Goal: Information Seeking & Learning: Learn about a topic

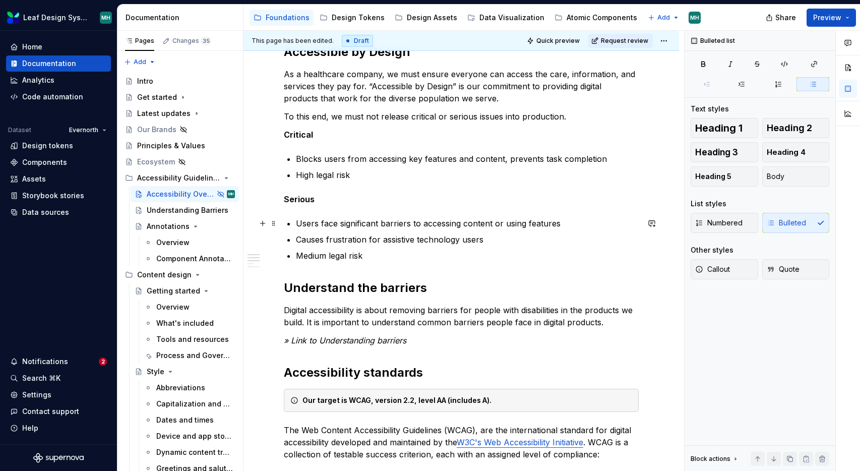
scroll to position [168, 0]
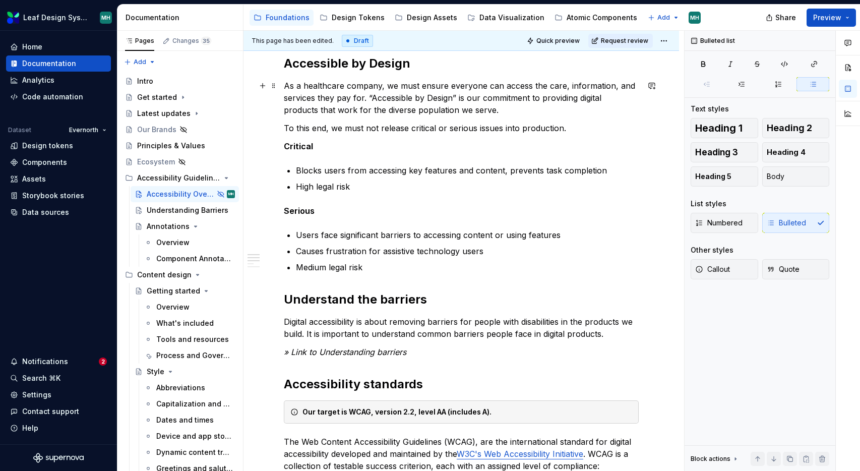
click at [337, 100] on p "As a healthcare company, we must ensure everyone can access the care, informati…" at bounding box center [461, 98] width 355 height 36
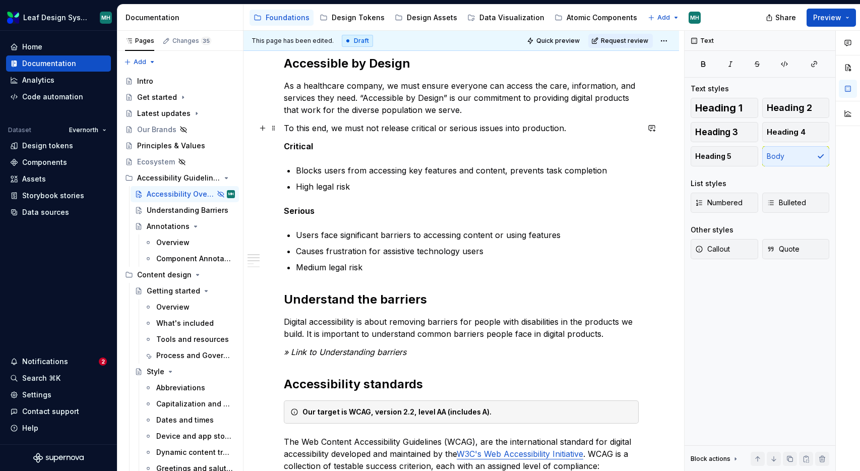
click at [477, 133] on p "To this end, we must not release critical or serious issues into production." at bounding box center [461, 128] width 355 height 12
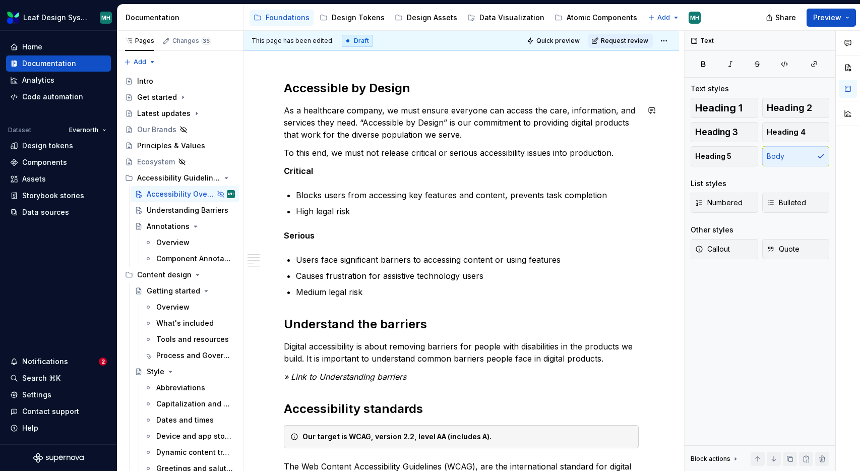
scroll to position [144, 0]
click at [287, 90] on h2 "Accessible by Design" at bounding box center [461, 88] width 355 height 16
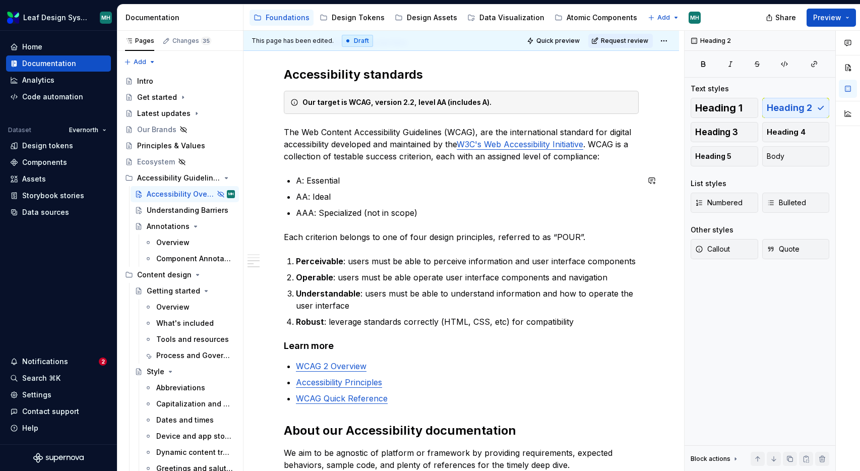
scroll to position [482, 0]
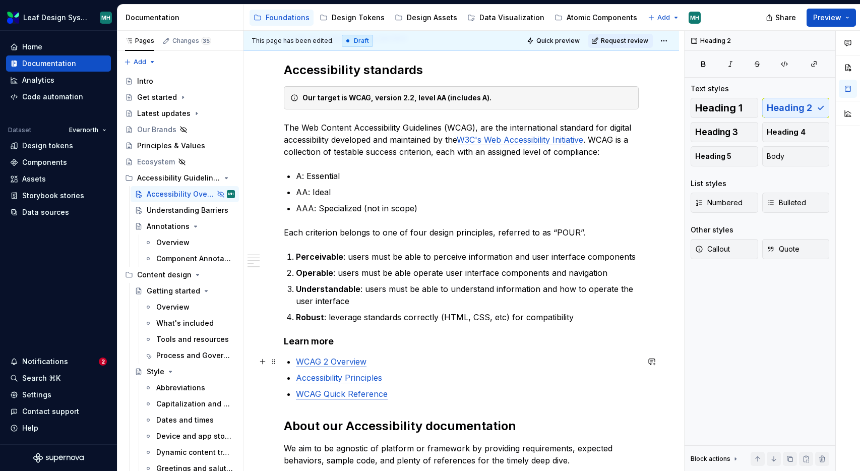
click at [330, 362] on link "WCAG 2 Overview" at bounding box center [331, 362] width 71 height 10
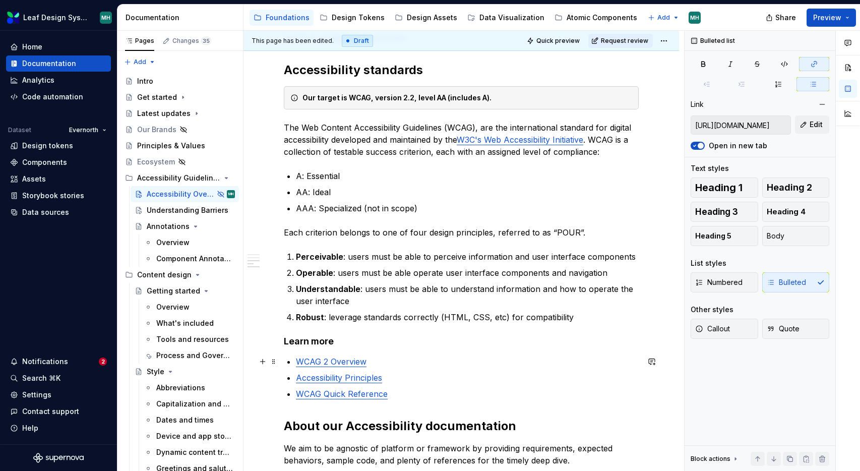
click at [329, 362] on link "WCAG 2 Overview" at bounding box center [331, 362] width 71 height 10
click at [729, 128] on input "[URL][DOMAIN_NAME]" at bounding box center [740, 125] width 99 height 18
click at [727, 120] on input "[URL][DOMAIN_NAME]" at bounding box center [740, 125] width 99 height 18
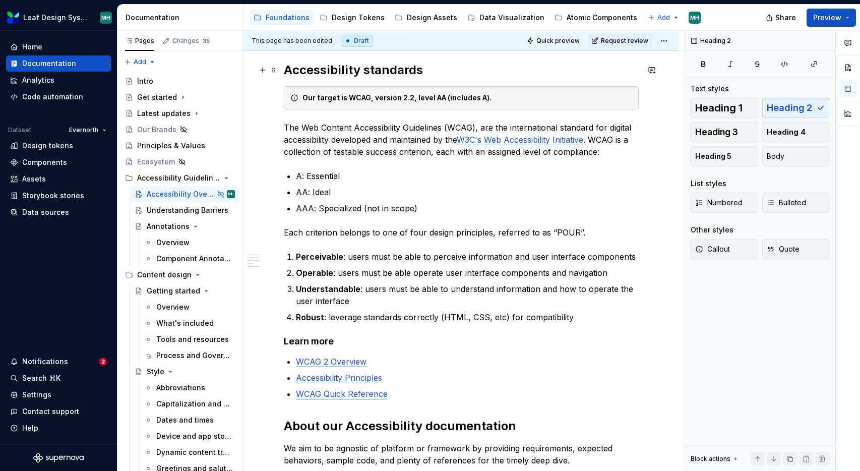
click at [630, 68] on h2 "Accessibility standards" at bounding box center [461, 70] width 355 height 16
type textarea "*"
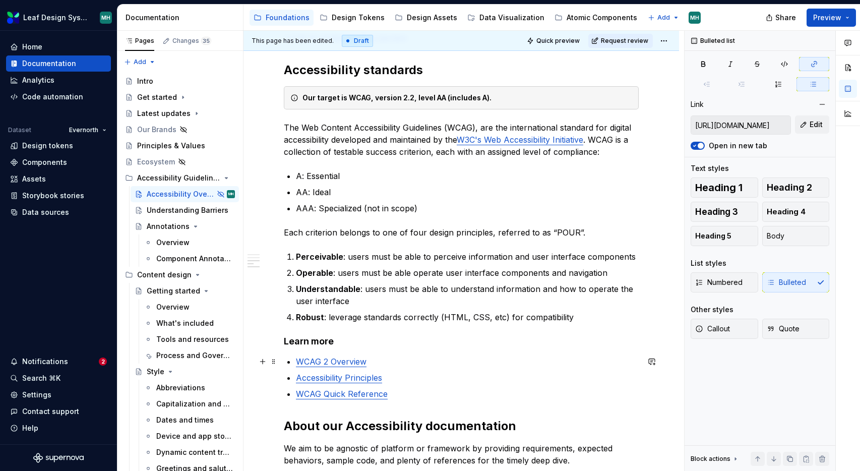
click at [344, 364] on link "WCAG 2 Overview" at bounding box center [331, 362] width 71 height 10
click at [360, 363] on link "WCAG 2 Overview" at bounding box center [331, 362] width 71 height 10
click at [815, 124] on span "Edit" at bounding box center [816, 125] width 13 height 10
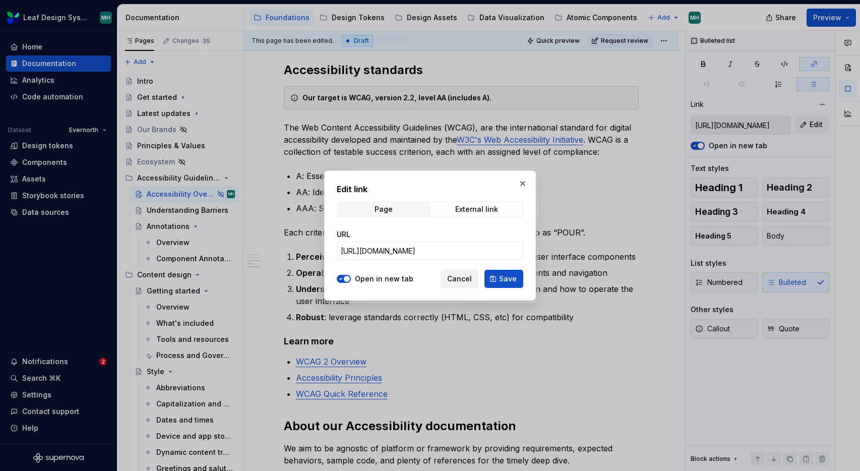
click at [459, 276] on span "Cancel" at bounding box center [459, 279] width 25 height 10
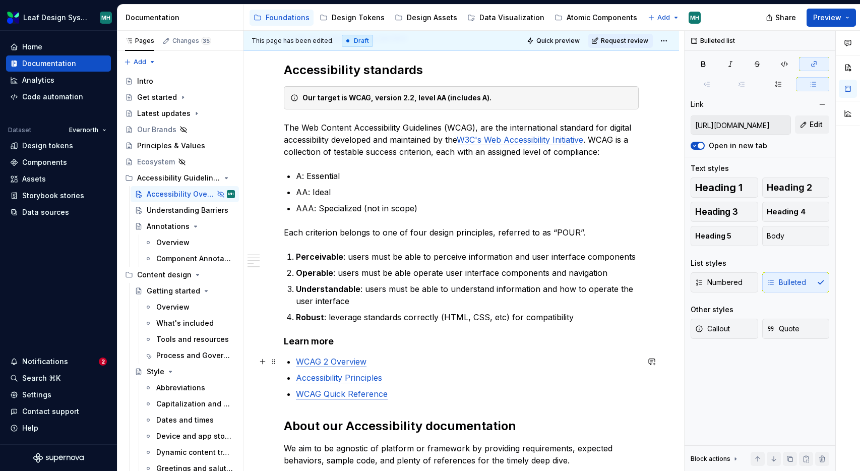
click at [337, 365] on link "WCAG 2 Overview" at bounding box center [331, 362] width 71 height 10
type input "[URL][DOMAIN_NAME]"
click at [317, 381] on link "Accessibility Principles" at bounding box center [339, 378] width 86 height 10
click at [340, 340] on h4 "Learn more" at bounding box center [461, 341] width 355 height 12
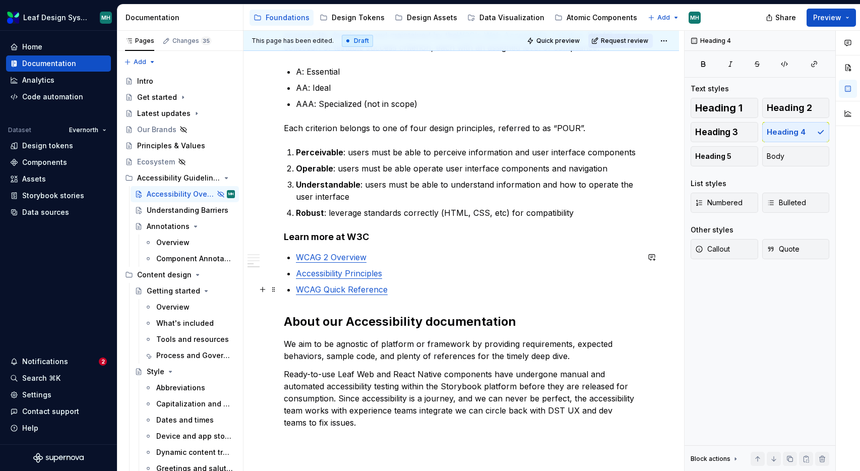
scroll to position [587, 0]
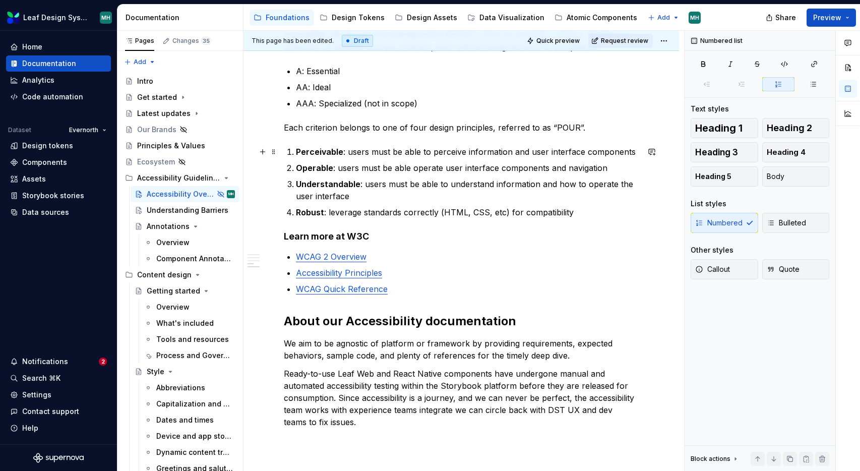
click at [639, 150] on p "Perceivable : users must be able to perceive information and user interface com…" at bounding box center [467, 152] width 343 height 12
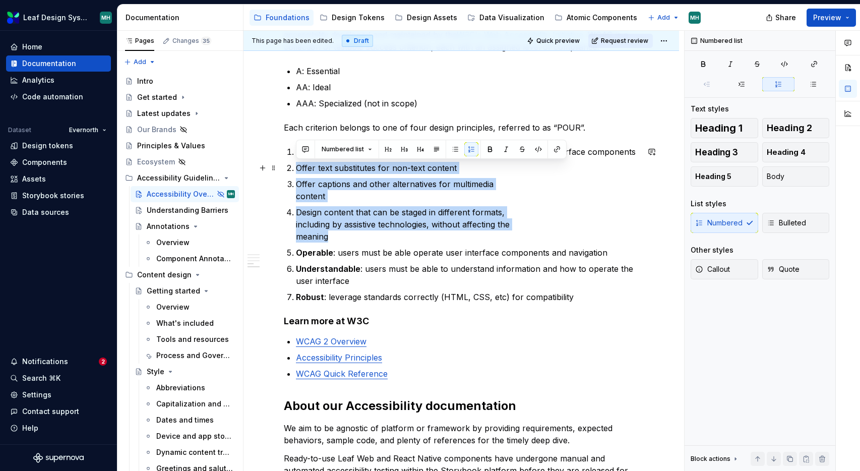
drag, startPoint x: 338, startPoint y: 238, endPoint x: 293, endPoint y: 169, distance: 81.8
click at [296, 169] on ol "Perceivable : users must be able to perceive information and user interface com…" at bounding box center [467, 224] width 343 height 157
click at [742, 84] on icon "button" at bounding box center [742, 84] width 6 height 4
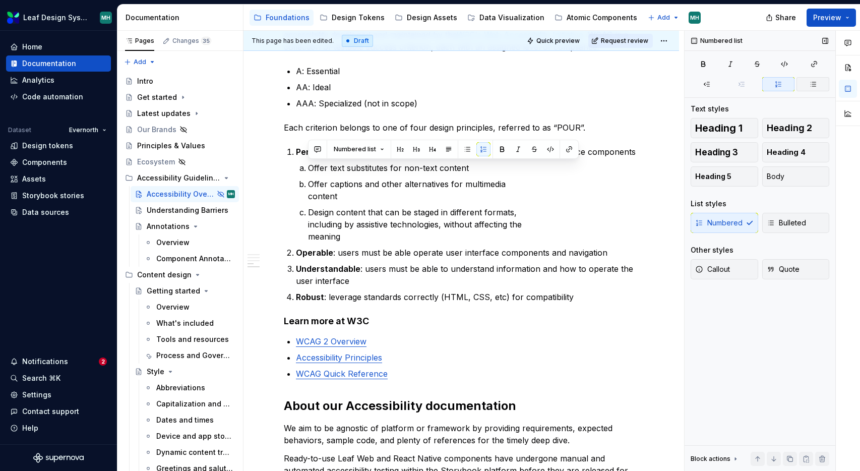
click at [813, 85] on icon "button" at bounding box center [814, 84] width 8 height 8
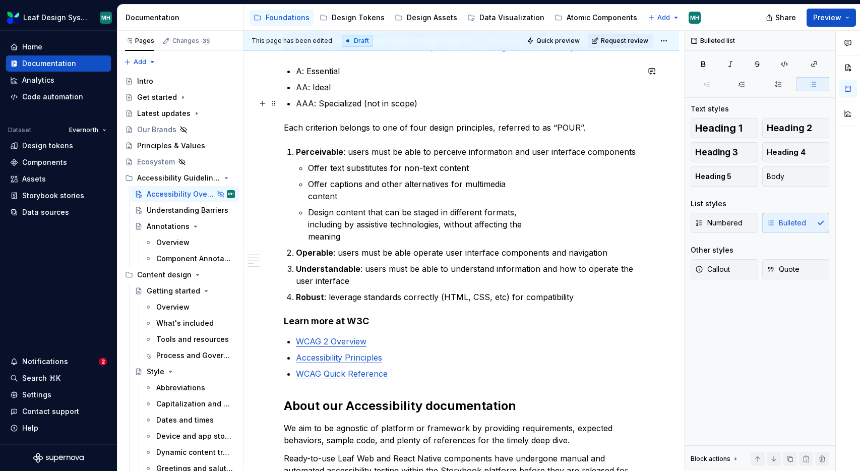
click at [636, 105] on p "AAA: Specialized (not in scope)" at bounding box center [467, 103] width 343 height 12
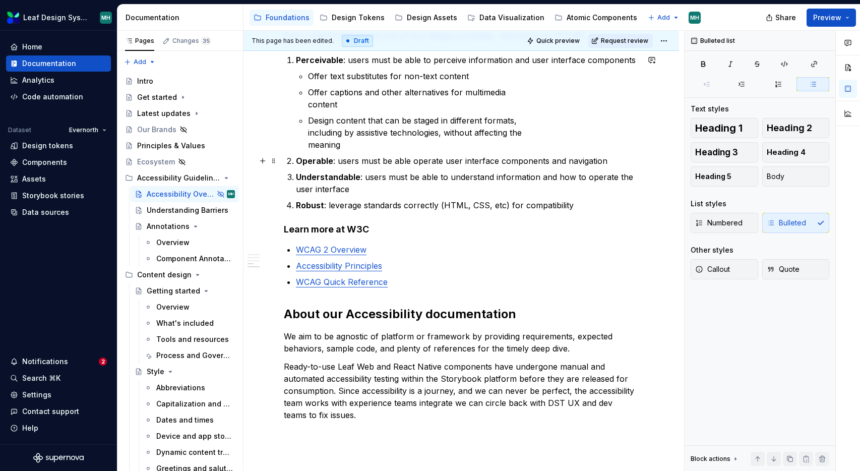
scroll to position [676, 0]
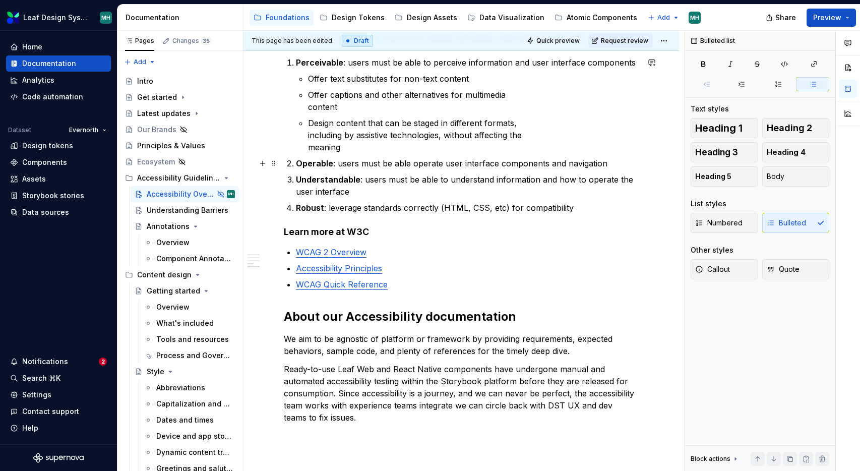
click at [614, 166] on p "Operable : users must be able operate user interface components and navigation" at bounding box center [467, 163] width 343 height 12
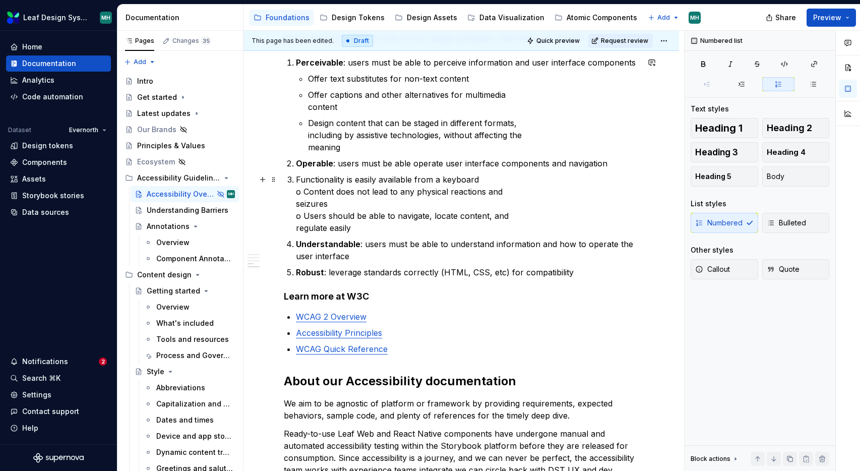
click at [303, 217] on p "Functionality is easily available from a keyboard o Content does not lead to an…" at bounding box center [467, 204] width 343 height 61
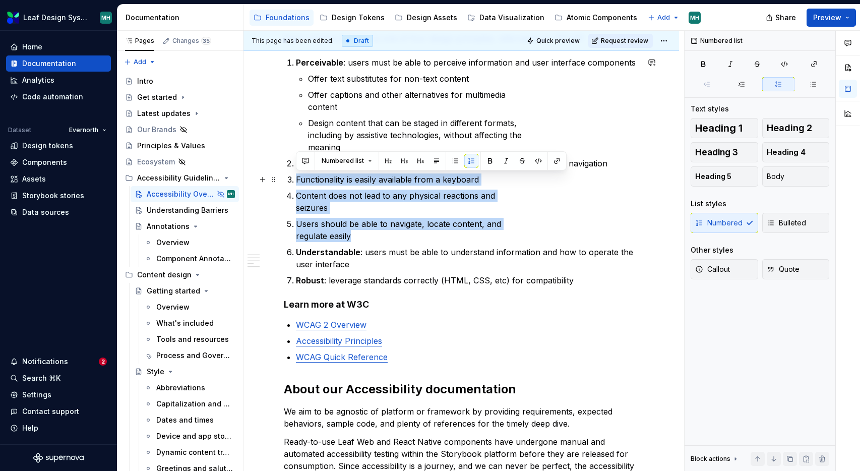
drag, startPoint x: 358, startPoint y: 237, endPoint x: 293, endPoint y: 181, distance: 85.1
click at [296, 181] on ol "Perceivable : users must be able to perceive information and user interface com…" at bounding box center [467, 171] width 343 height 230
click at [745, 85] on icon "button" at bounding box center [742, 84] width 8 height 8
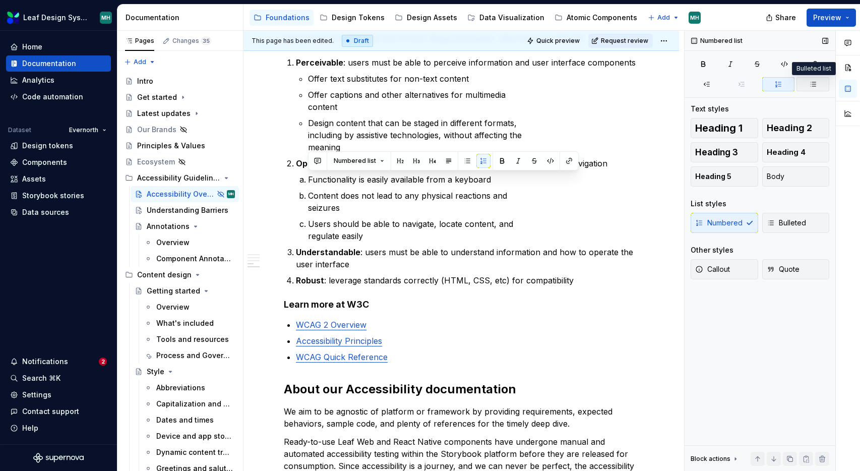
click at [810, 84] on icon "button" at bounding box center [814, 84] width 8 height 8
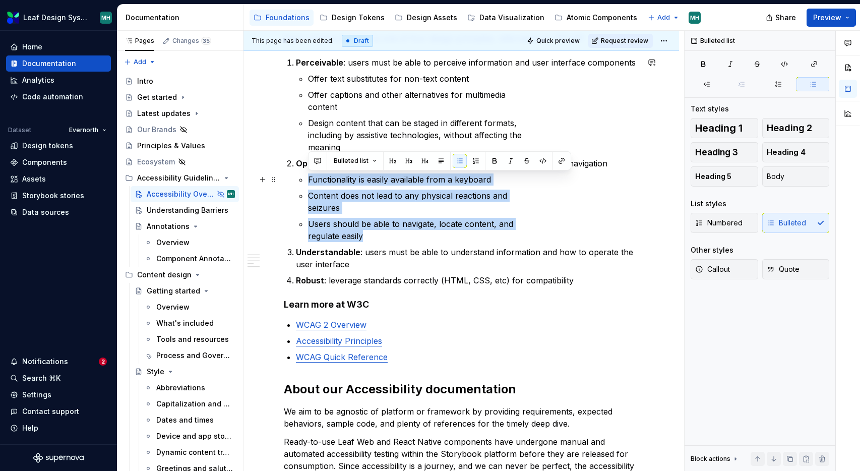
click at [617, 181] on p "Functionality is easily available from a keyboard" at bounding box center [473, 180] width 331 height 12
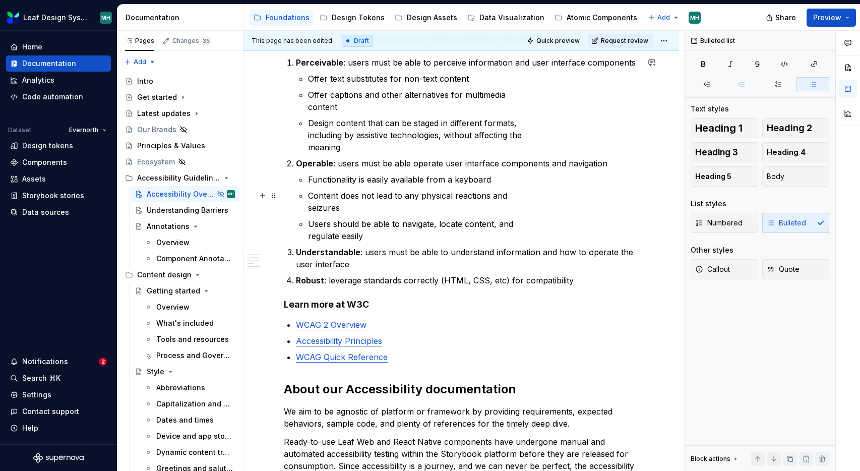
click at [386, 211] on p "Content does not lead to any physical reactions and seizures" at bounding box center [473, 202] width 331 height 24
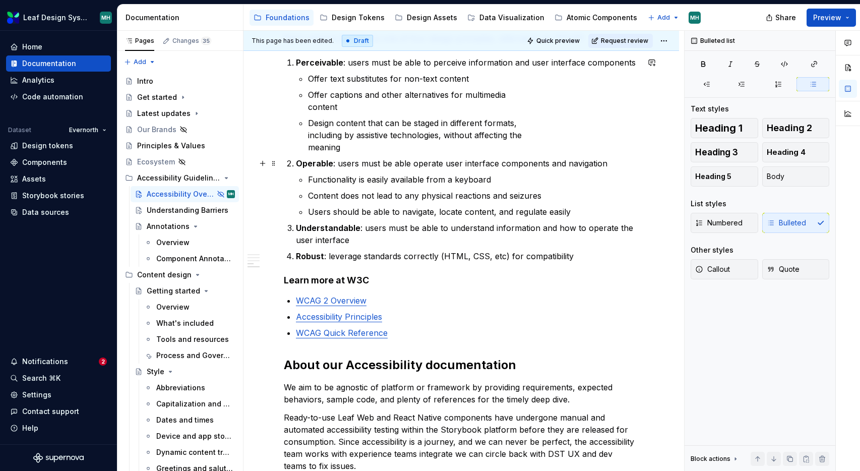
scroll to position [656, 0]
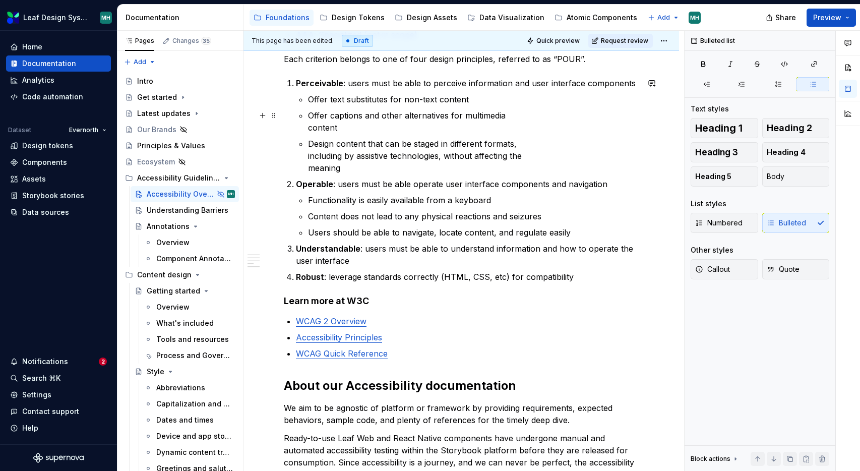
click at [341, 128] on p "Offer captions and other alternatives for multimedia content" at bounding box center [473, 121] width 331 height 24
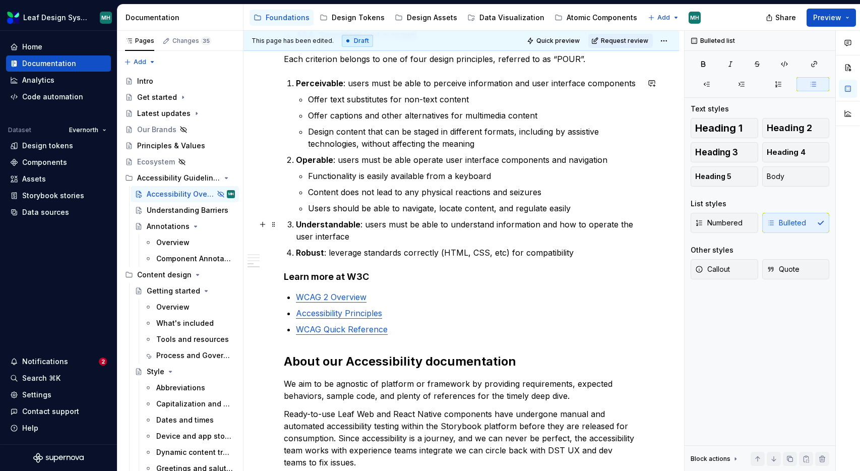
click at [367, 235] on p "Understandable : users must be able to understand information and how to operat…" at bounding box center [467, 230] width 343 height 24
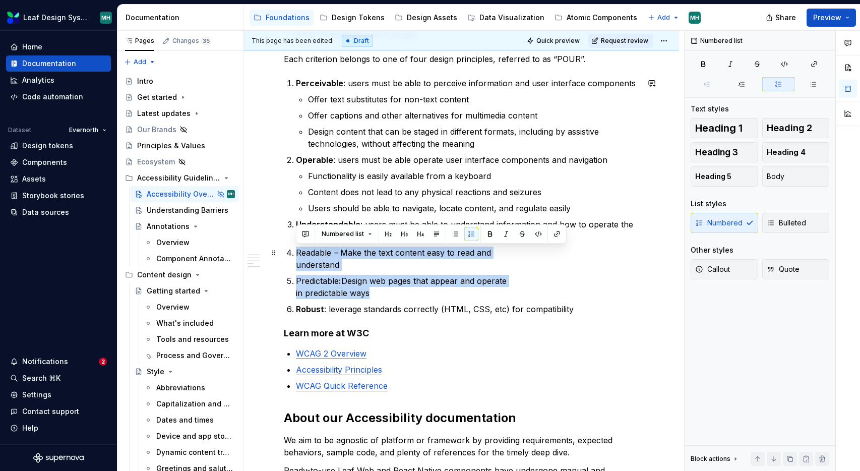
drag, startPoint x: 379, startPoint y: 294, endPoint x: 290, endPoint y: 253, distance: 97.9
click at [296, 253] on ol "Perceivable : users must be able to perceive information and user interface com…" at bounding box center [467, 196] width 343 height 238
click at [746, 87] on button "button" at bounding box center [742, 84] width 33 height 14
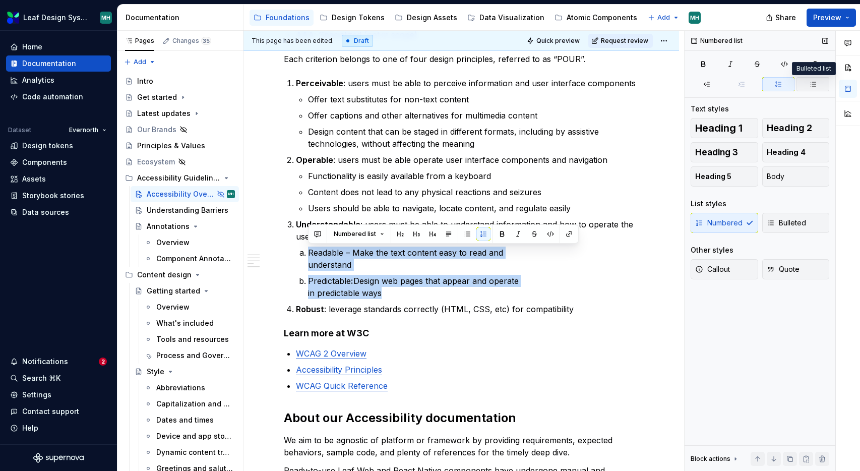
click at [812, 86] on icon "button" at bounding box center [814, 84] width 8 height 8
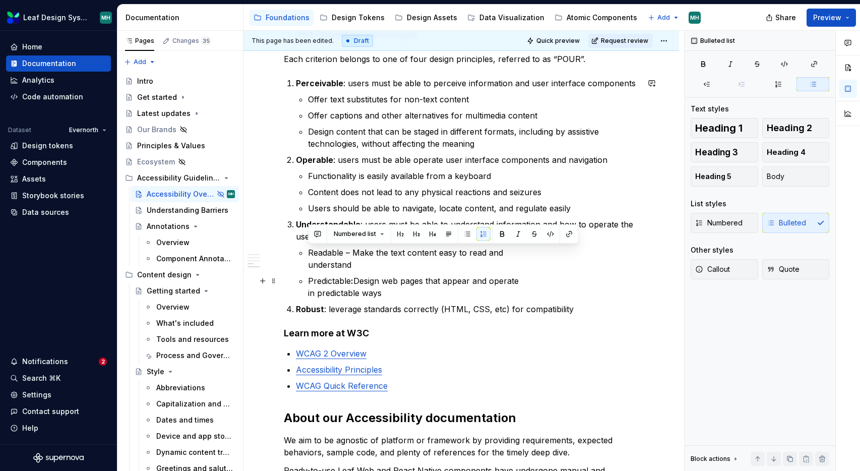
click at [569, 282] on p "Predictable : Design web pages that appear and operate in predictable ways" at bounding box center [473, 287] width 331 height 24
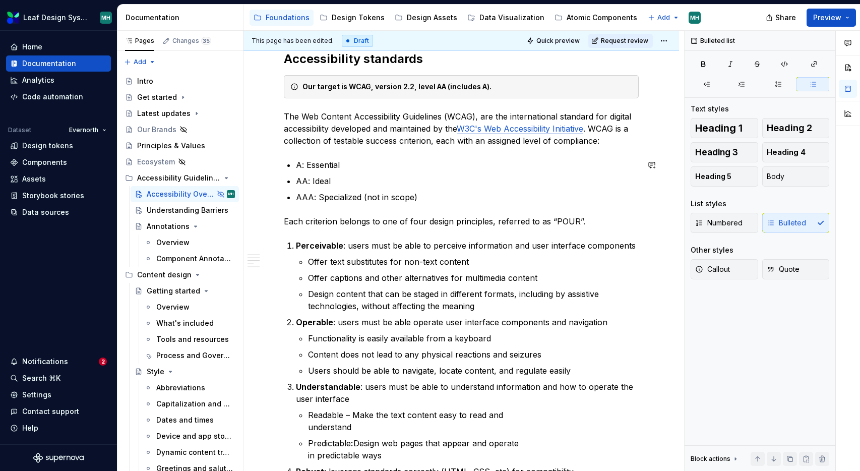
scroll to position [489, 0]
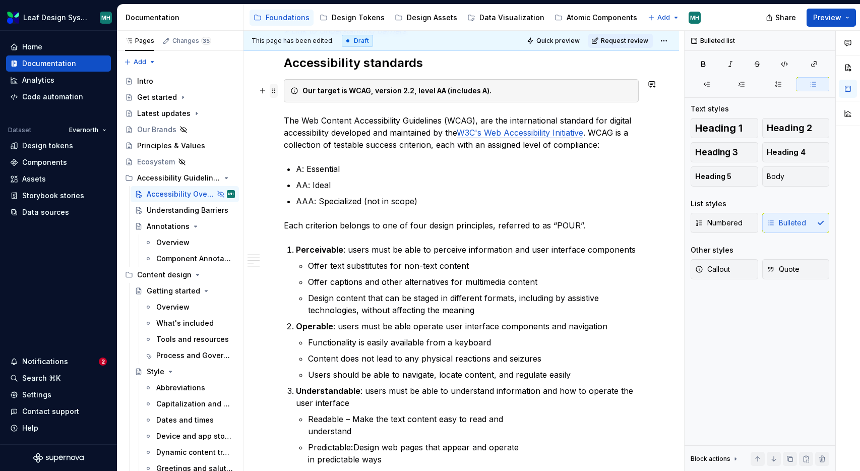
click at [274, 93] on span at bounding box center [274, 91] width 8 height 14
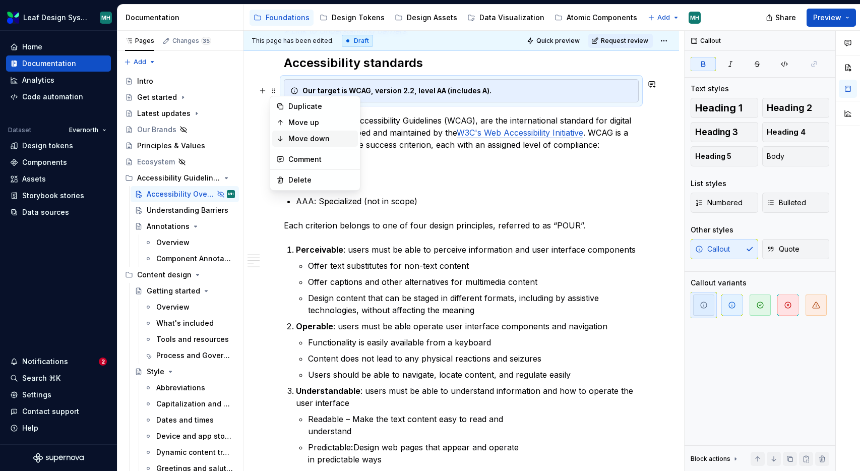
click at [293, 139] on div "Move down" at bounding box center [321, 139] width 66 height 10
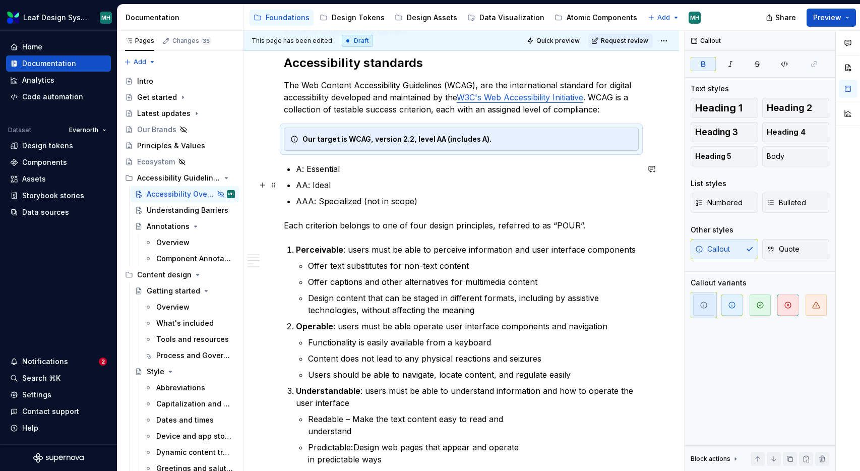
click at [428, 192] on ul "A: Essential AA: Ideal AAA: Specialized (not in scope)" at bounding box center [467, 185] width 343 height 44
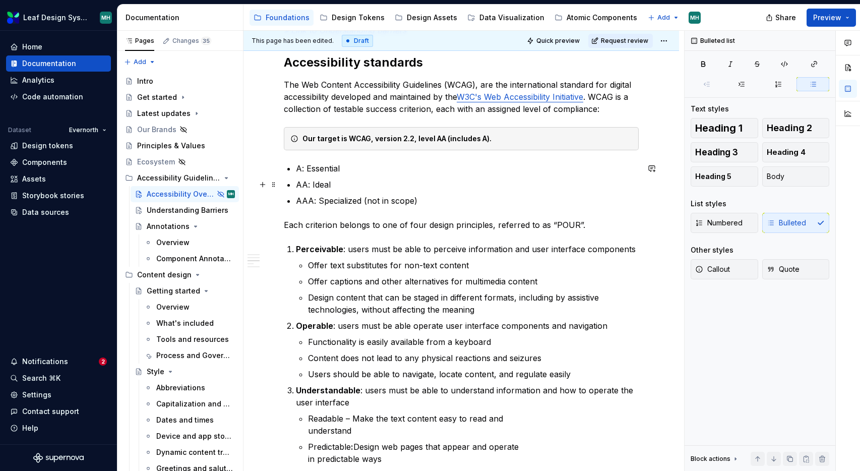
scroll to position [491, 0]
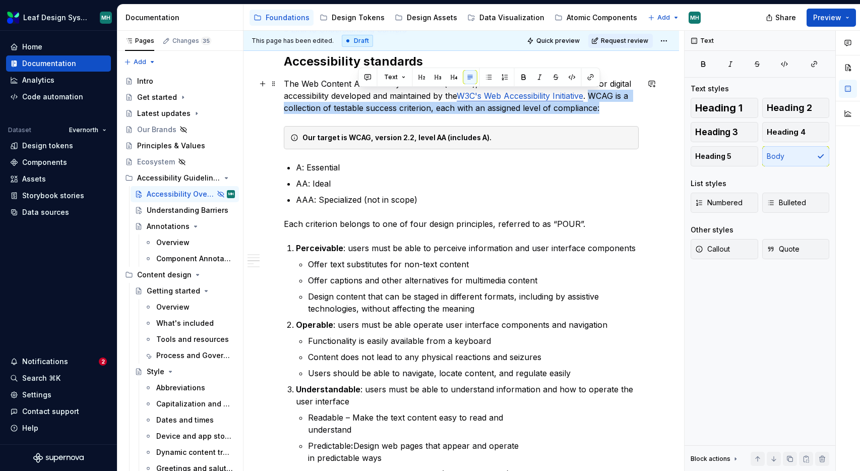
drag, startPoint x: 595, startPoint y: 96, endPoint x: 599, endPoint y: 104, distance: 8.6
click at [599, 104] on p "The Web Content Accessibility Guidelines (WCAG), are the international standard…" at bounding box center [461, 96] width 355 height 36
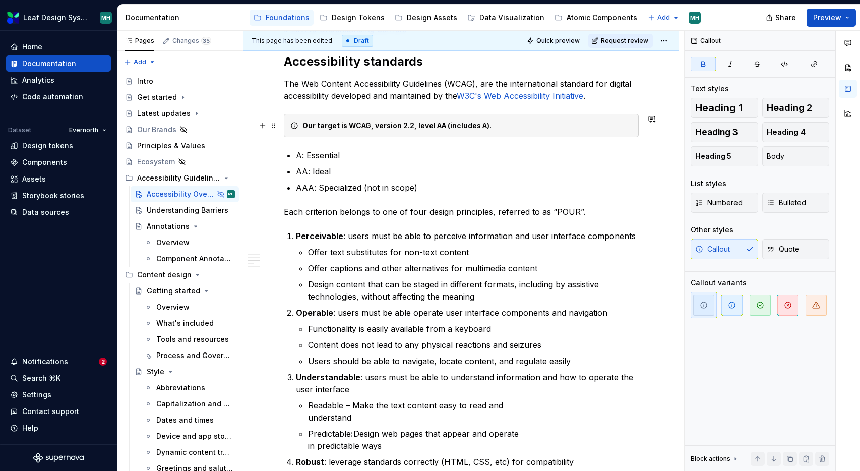
click at [664, 130] on div "Our commitment: Accessible by Design As a healthcare company, we must ensure ev…" at bounding box center [462, 269] width 436 height 1123
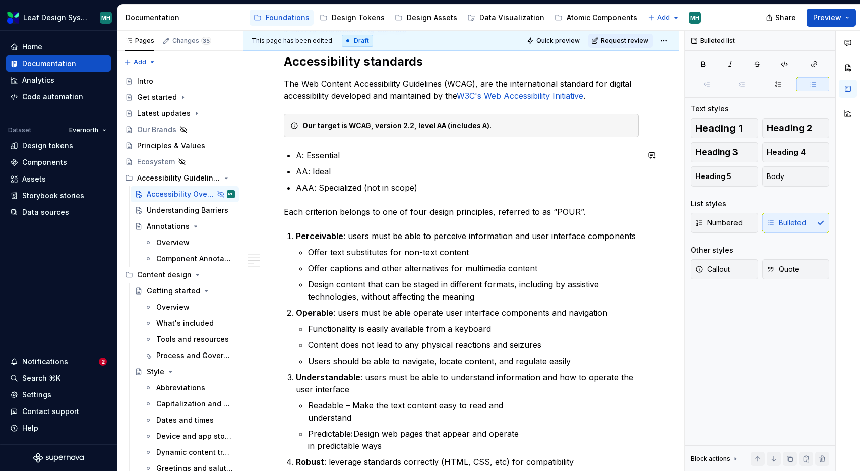
click at [380, 147] on div "Our commitment: Accessible by Design As a healthcare company, we must ensure ev…" at bounding box center [461, 205] width 355 height 945
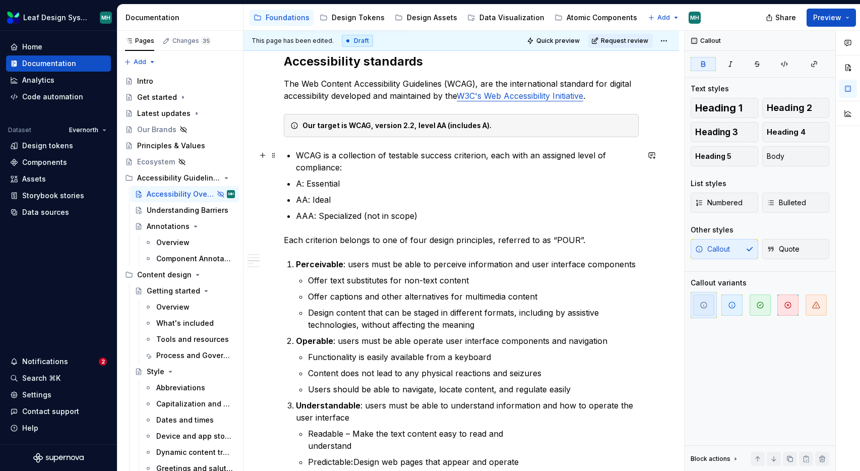
click at [296, 153] on p "WCAG is a collection of testable success criterion, each with an assigned level…" at bounding box center [467, 161] width 343 height 24
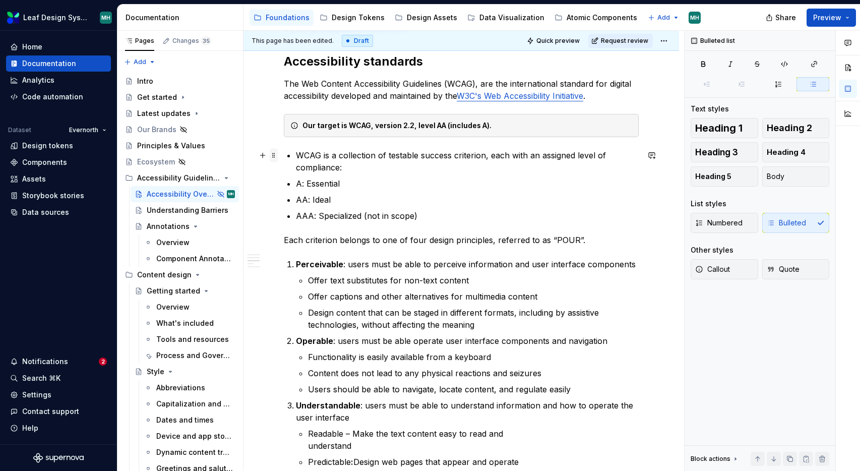
click at [270, 155] on span at bounding box center [274, 155] width 8 height 14
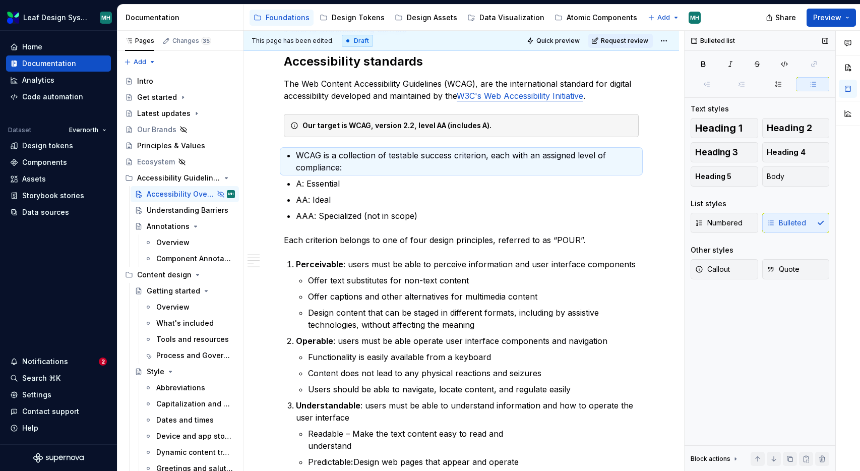
click at [818, 87] on button "button" at bounding box center [813, 84] width 33 height 14
click at [812, 87] on icon "button" at bounding box center [814, 84] width 8 height 8
click at [273, 155] on span at bounding box center [274, 155] width 8 height 14
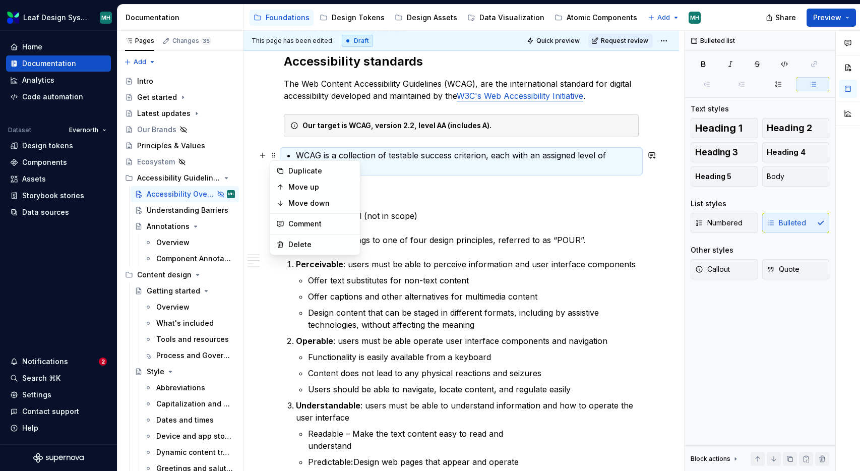
click at [437, 182] on p "A: Essential" at bounding box center [467, 184] width 343 height 12
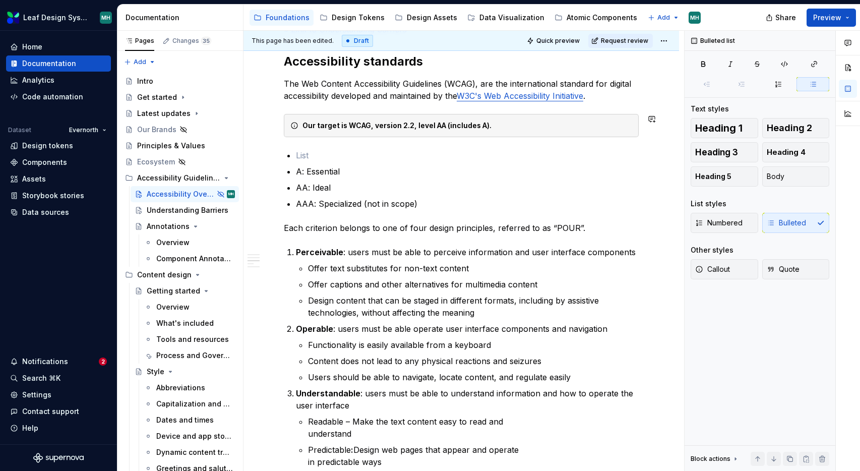
click at [609, 104] on div "Our commitment: Accessible by Design As a healthcare company, we must ensure ev…" at bounding box center [461, 213] width 355 height 961
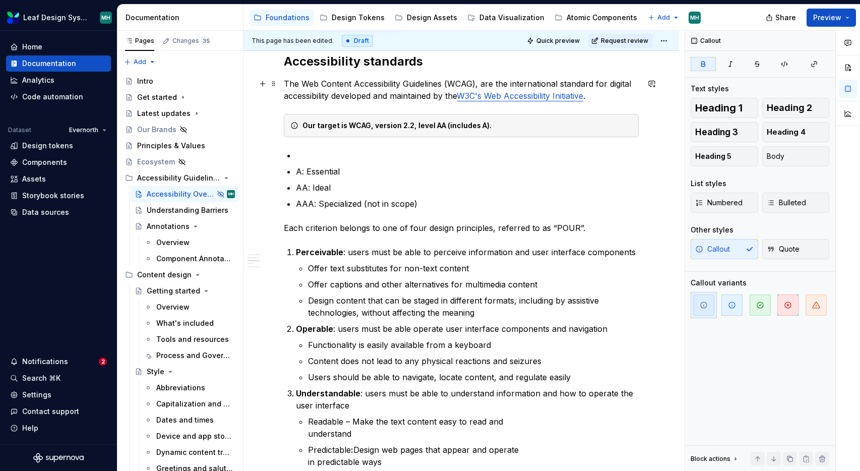
click at [612, 95] on p "The Web Content Accessibility Guidelines (WCAG), are the international standard…" at bounding box center [461, 90] width 355 height 24
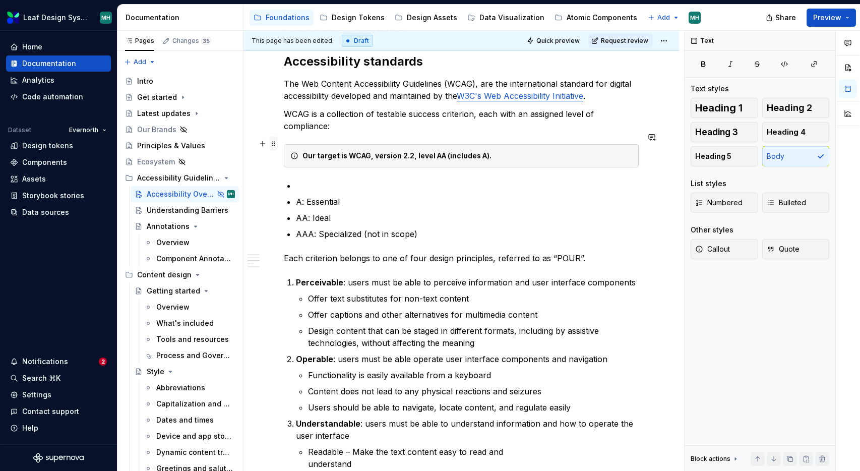
click at [271, 146] on span at bounding box center [274, 144] width 8 height 14
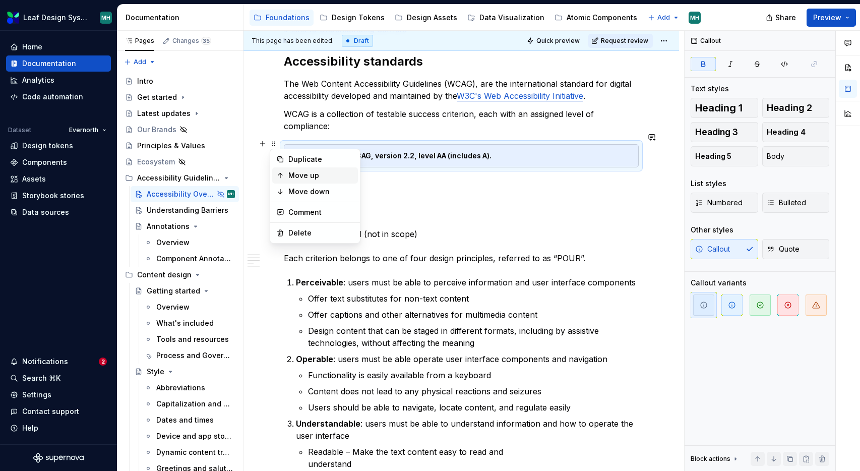
click at [295, 180] on div "Move up" at bounding box center [321, 175] width 66 height 10
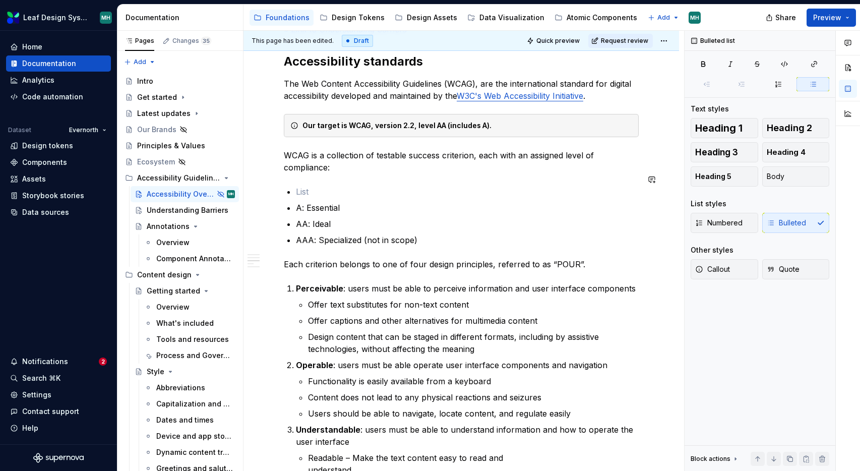
click at [325, 170] on div "Our commitment: Accessible by Design As a healthcare company, we must ensure ev…" at bounding box center [461, 232] width 355 height 998
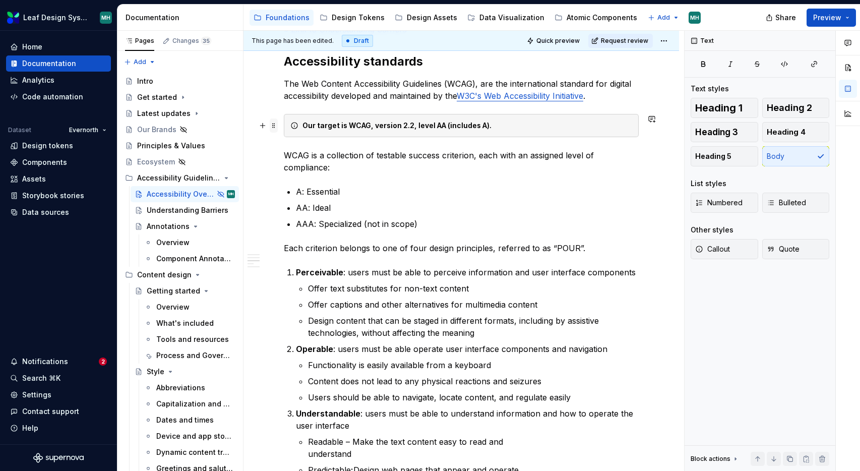
click at [276, 128] on span at bounding box center [274, 126] width 8 height 14
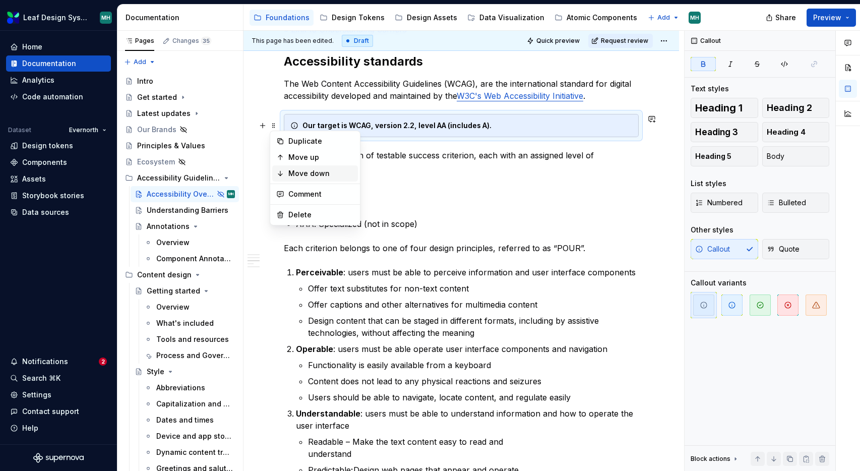
click at [315, 172] on div "Move down" at bounding box center [321, 173] width 66 height 10
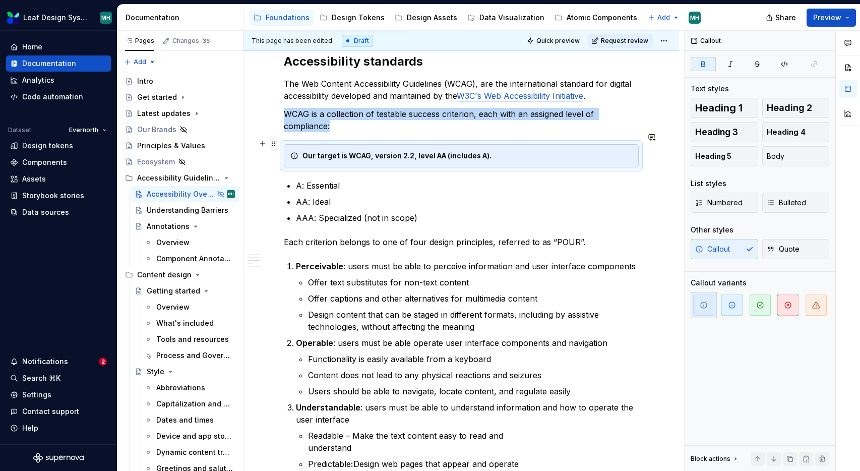
click at [274, 145] on span at bounding box center [274, 144] width 8 height 14
click at [296, 187] on div "Move down" at bounding box center [321, 192] width 66 height 10
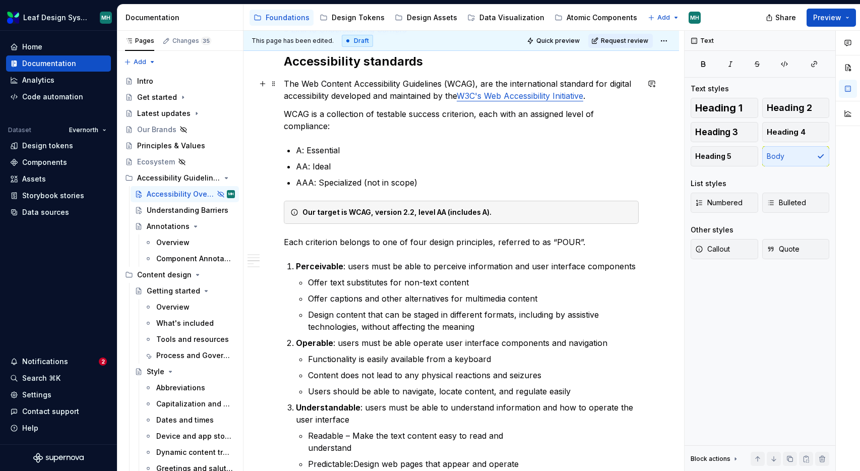
click at [318, 90] on p "The Web Content Accessibility Guidelines (WCAG), are the international standard…" at bounding box center [461, 90] width 355 height 24
click at [285, 116] on p "WCAG is a collection of testable success criterion, each with an assigned level…" at bounding box center [461, 120] width 355 height 24
click at [335, 92] on p "The Web Content Accessibility Guidelines (WCAG), are the international standard…" at bounding box center [461, 90] width 355 height 24
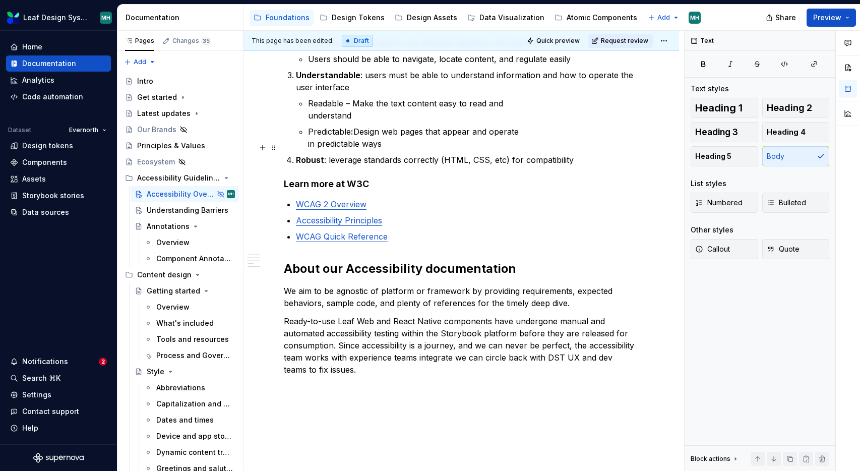
scroll to position [824, 0]
click at [351, 358] on p "Ready-to-use Leaf Web and React Native components have undergone manual and aut…" at bounding box center [461, 344] width 355 height 61
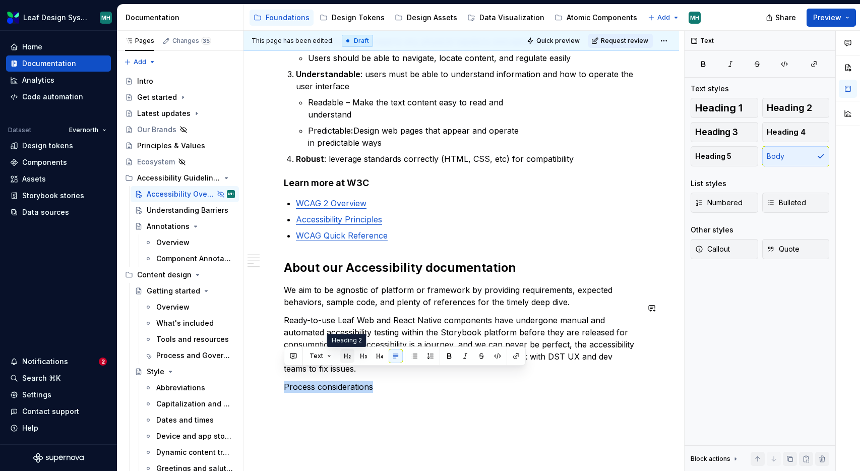
click at [344, 357] on button "button" at bounding box center [347, 356] width 14 height 14
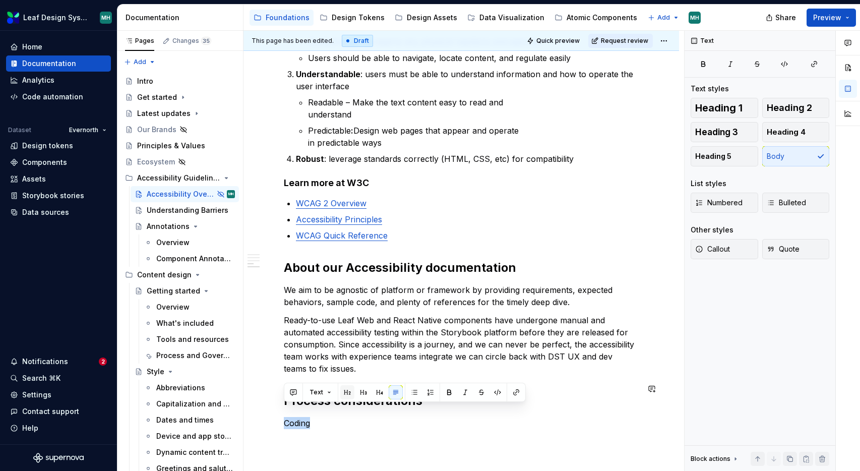
click at [347, 391] on button "button" at bounding box center [347, 392] width 14 height 14
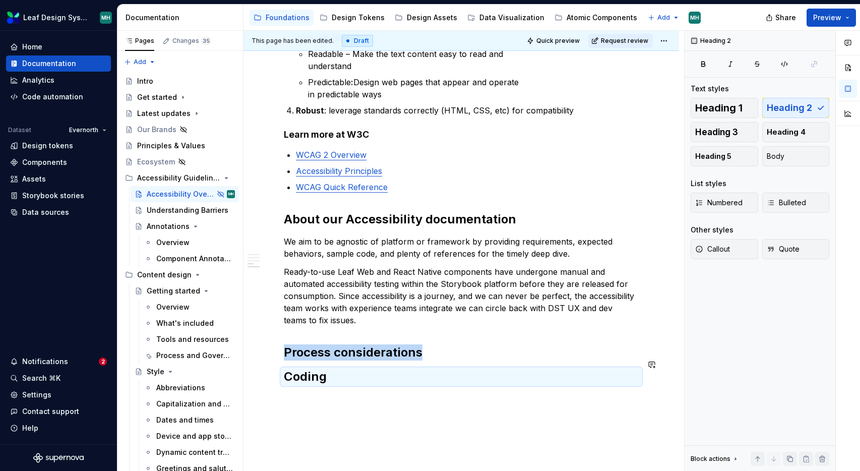
scroll to position [927, 0]
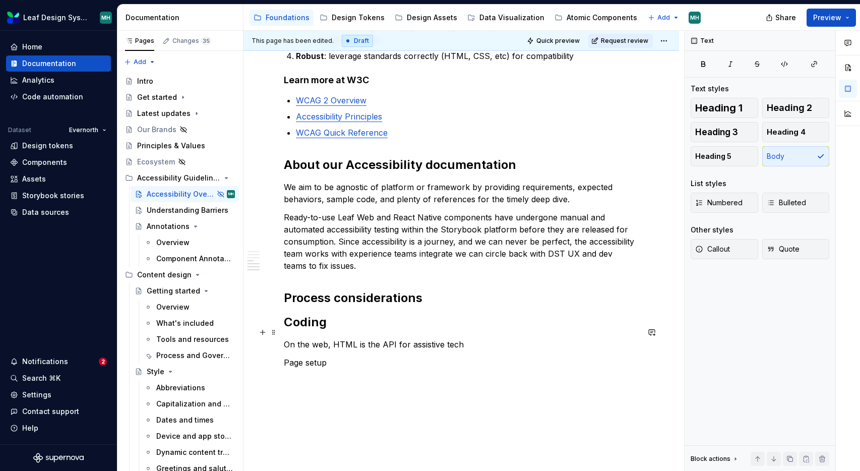
click at [475, 338] on p "On the web, HTML is the API for assistive tech" at bounding box center [461, 344] width 355 height 12
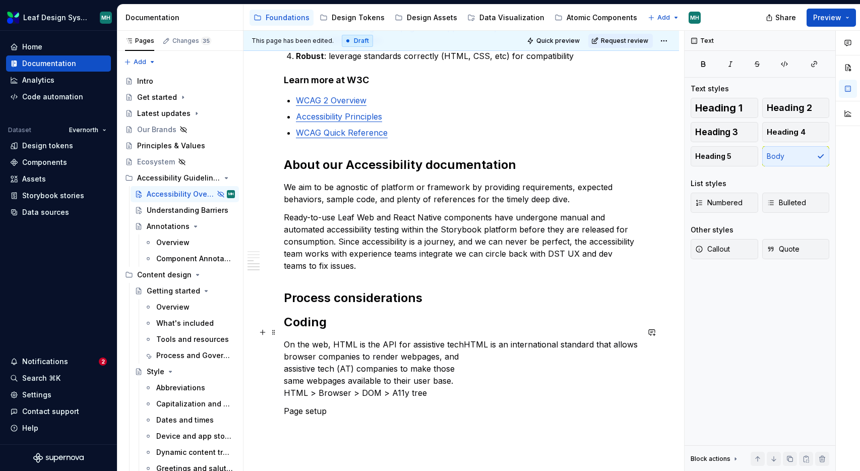
click at [459, 338] on p "On the web, HTML is the API for assistive techHTML is an international standard…" at bounding box center [461, 368] width 355 height 61
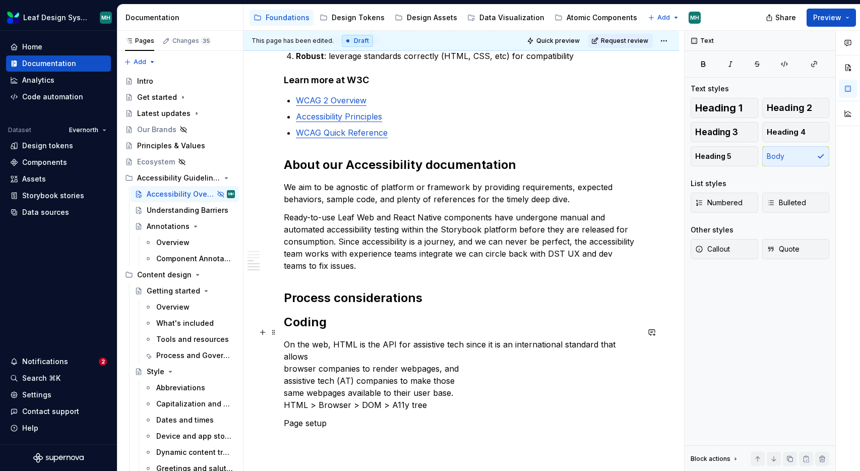
click at [460, 338] on p "On the web, HTML is the API for assistive tech since it is an international sta…" at bounding box center [461, 374] width 355 height 73
click at [362, 358] on p "On the web, HTML is the API for assistive tech. HTML is an international standa…" at bounding box center [461, 374] width 355 height 73
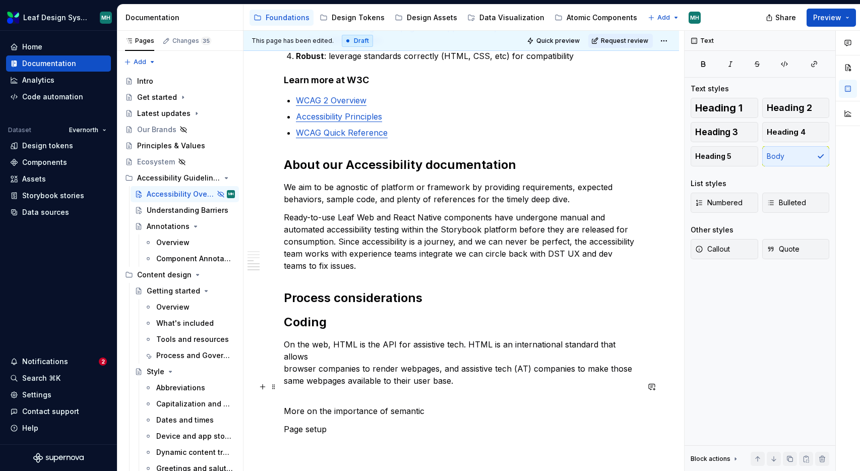
click at [319, 405] on p "More on the importance of semantic" at bounding box center [461, 411] width 355 height 12
click at [388, 405] on p "More on the importance of semantic" at bounding box center [461, 411] width 355 height 12
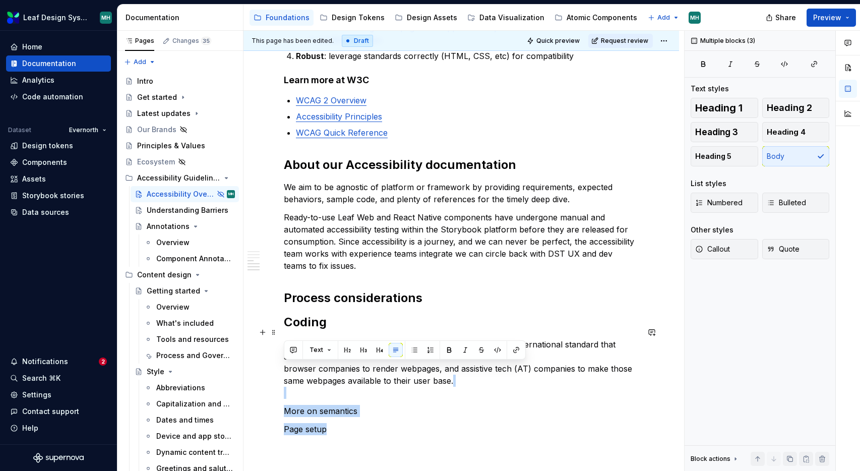
drag, startPoint x: 334, startPoint y: 410, endPoint x: 264, endPoint y: 367, distance: 82.0
click at [410, 350] on button "button" at bounding box center [415, 350] width 14 height 14
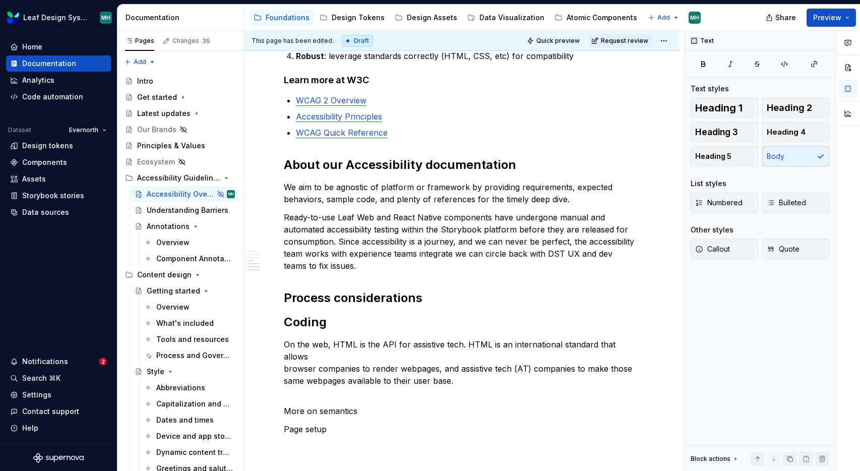
click at [313, 405] on p "More on semantics" at bounding box center [461, 411] width 355 height 12
click at [415, 368] on button "button" at bounding box center [415, 368] width 14 height 14
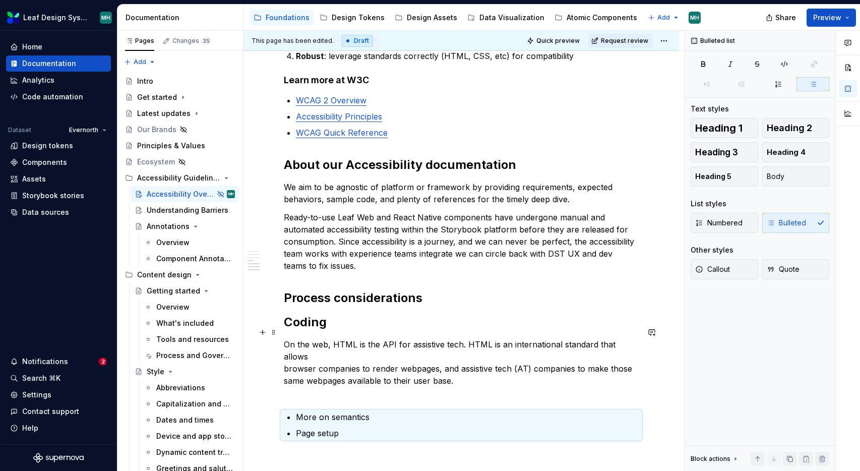
click at [378, 372] on p "On the web, HTML is the API for assistive tech. HTML is an international standa…" at bounding box center [461, 368] width 355 height 61
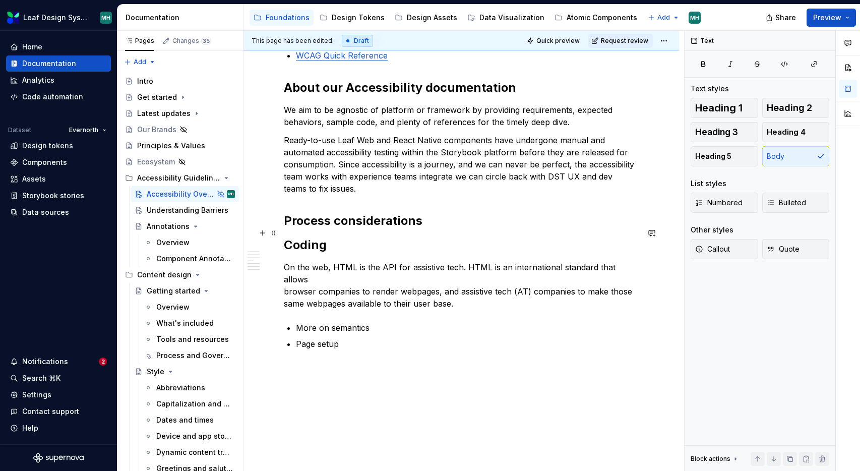
scroll to position [1012, 0]
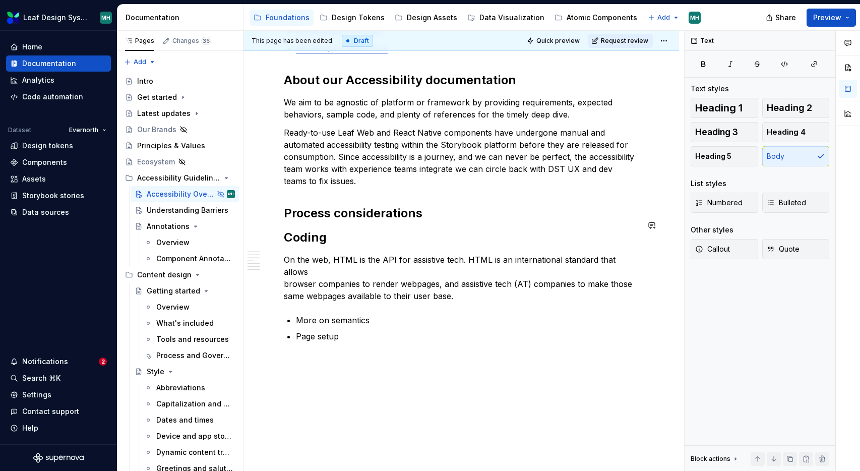
type textarea "*"
